Goal: Transaction & Acquisition: Book appointment/travel/reservation

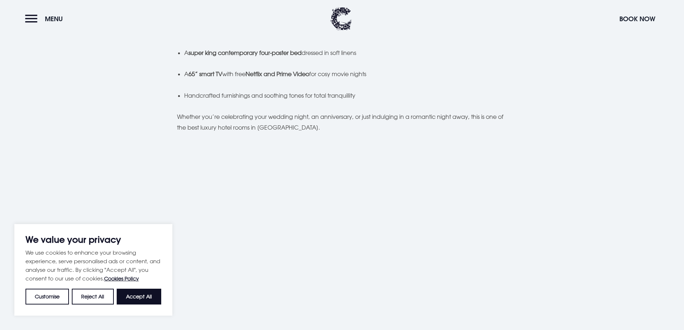
scroll to position [574, 0]
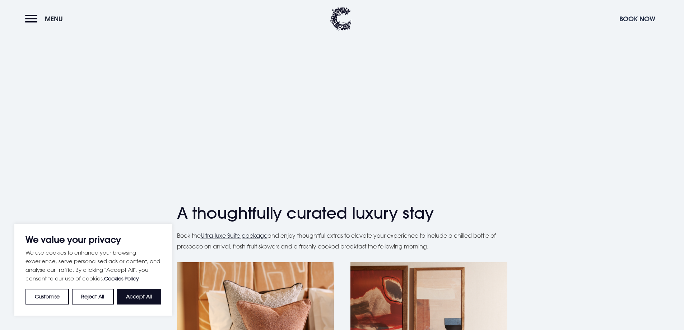
click at [629, 25] on button "Book Now" at bounding box center [637, 18] width 43 height 15
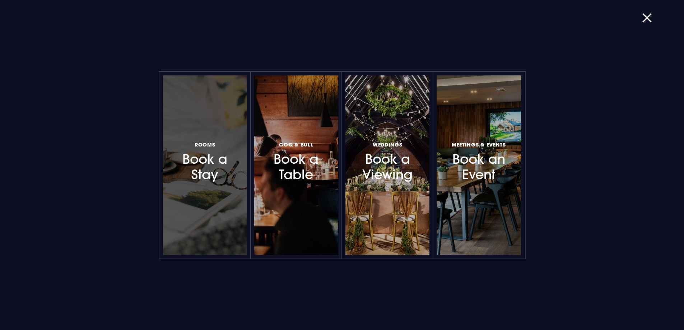
click at [213, 187] on div at bounding box center [205, 165] width 84 height 180
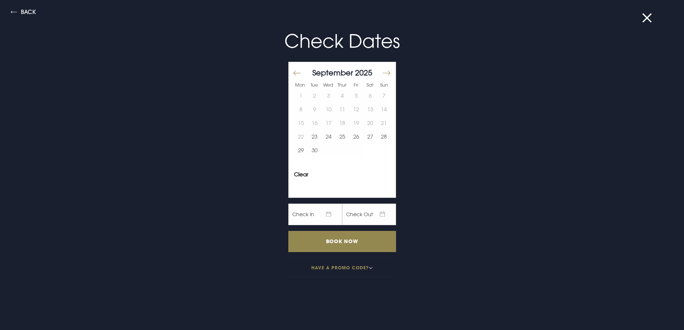
click at [382, 70] on button "Move forward to switch to the next month." at bounding box center [386, 73] width 9 height 15
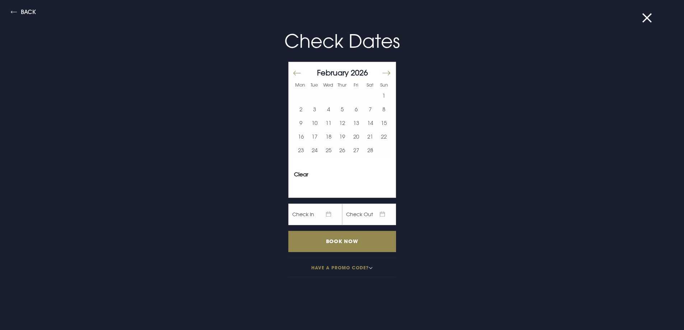
click at [382, 70] on button "Move forward to switch to the next month." at bounding box center [386, 73] width 9 height 15
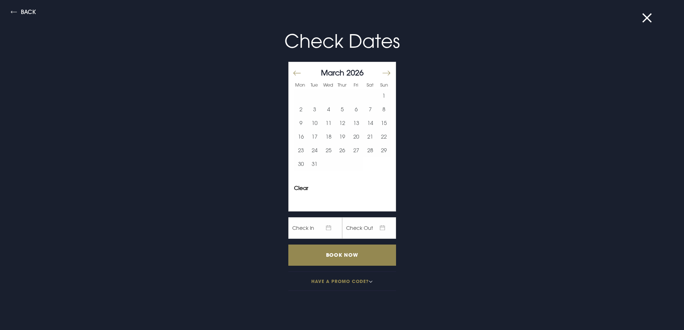
click at [382, 70] on button "Move forward to switch to the next month." at bounding box center [386, 73] width 9 height 15
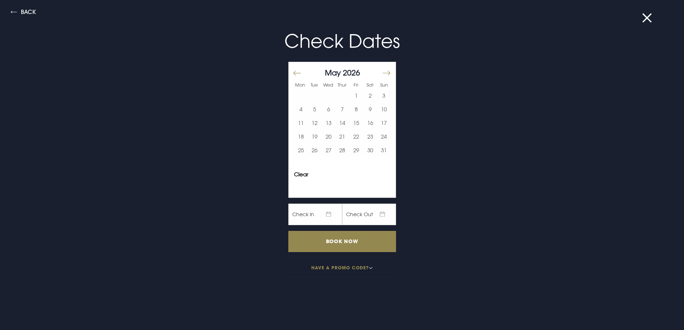
click at [382, 75] on button "Move forward to switch to the next month." at bounding box center [386, 73] width 9 height 15
click at [382, 73] on button "Move forward to switch to the next month." at bounding box center [386, 73] width 9 height 15
click at [349, 110] on button "10" at bounding box center [356, 109] width 14 height 14
click at [364, 111] on button "11" at bounding box center [370, 109] width 14 height 14
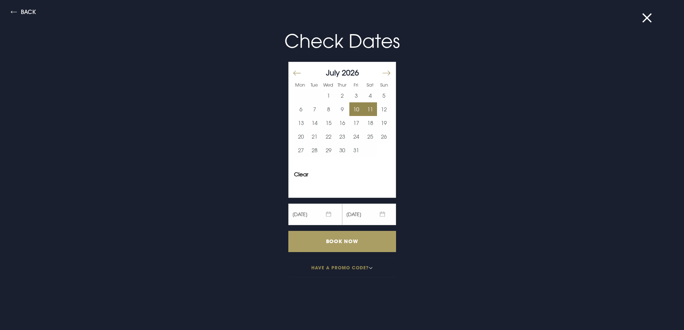
click at [360, 241] on input "Book Now" at bounding box center [342, 241] width 108 height 21
